Goal: Information Seeking & Learning: Learn about a topic

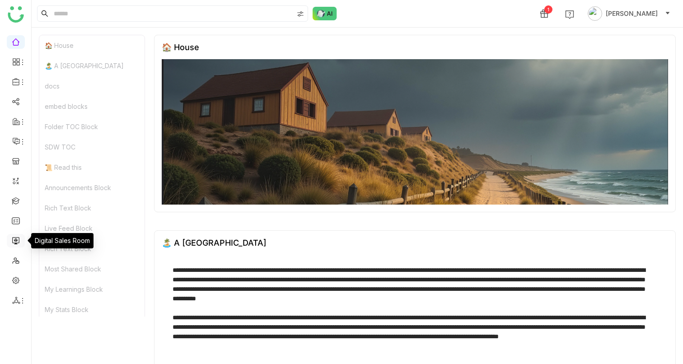
click at [18, 241] on link at bounding box center [16, 240] width 8 height 8
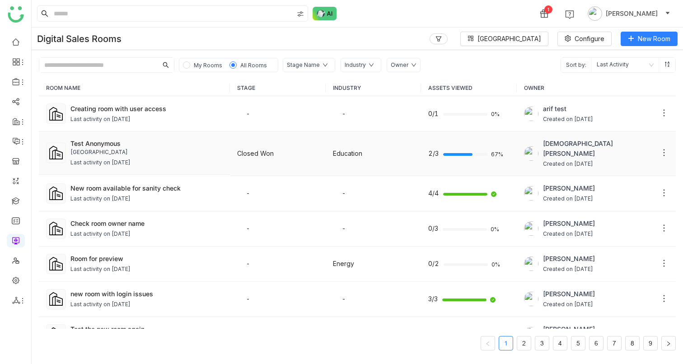
click at [148, 141] on div "Test Anonymous" at bounding box center [146, 143] width 152 height 9
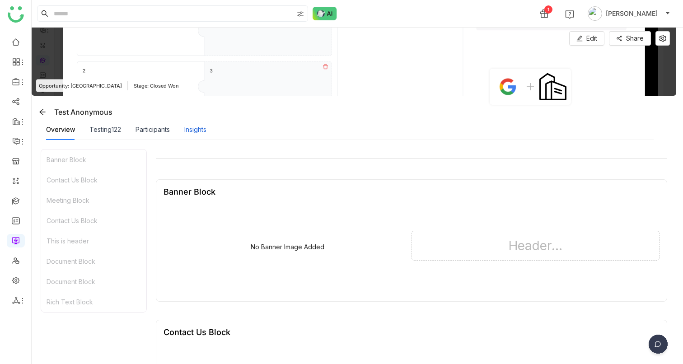
click at [186, 132] on div "Insights" at bounding box center [195, 130] width 22 height 10
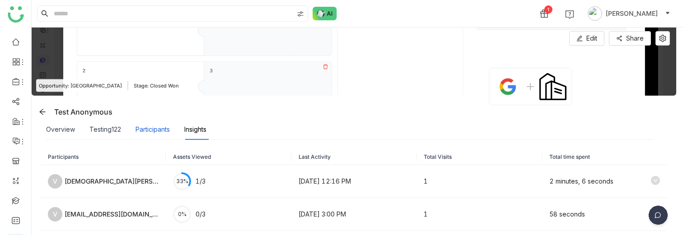
click at [154, 129] on div "Participants" at bounding box center [153, 130] width 34 height 10
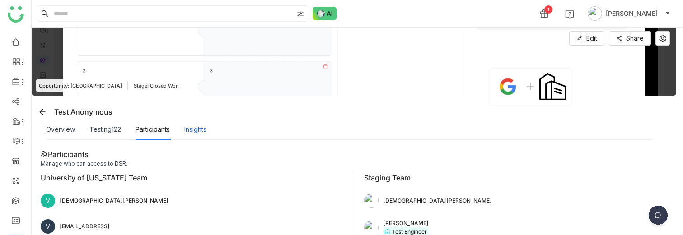
click at [201, 128] on div "Insights" at bounding box center [195, 130] width 22 height 10
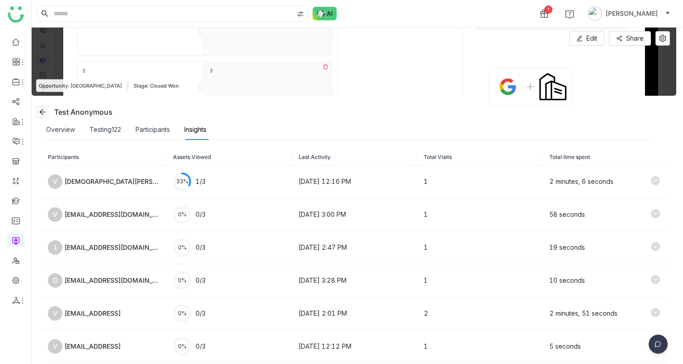
click at [42, 109] on icon at bounding box center [42, 111] width 7 height 7
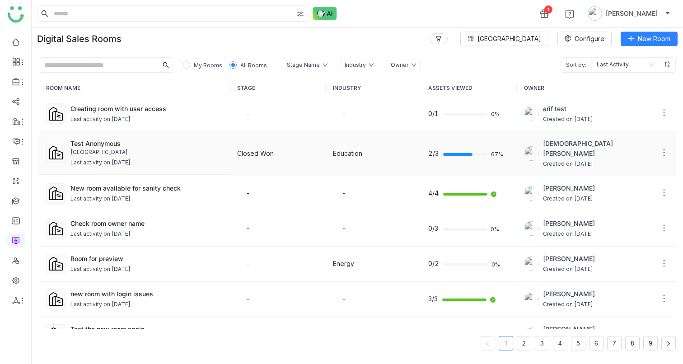
click at [94, 164] on div "Last activity on [DATE]" at bounding box center [100, 163] width 60 height 9
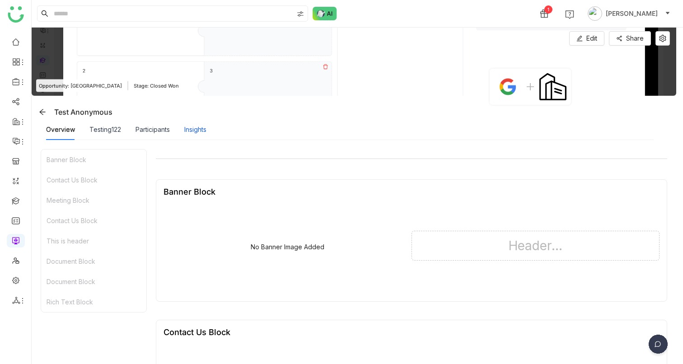
click at [192, 134] on div "Insights" at bounding box center [195, 130] width 22 height 10
